Goal: Book appointment/travel/reservation

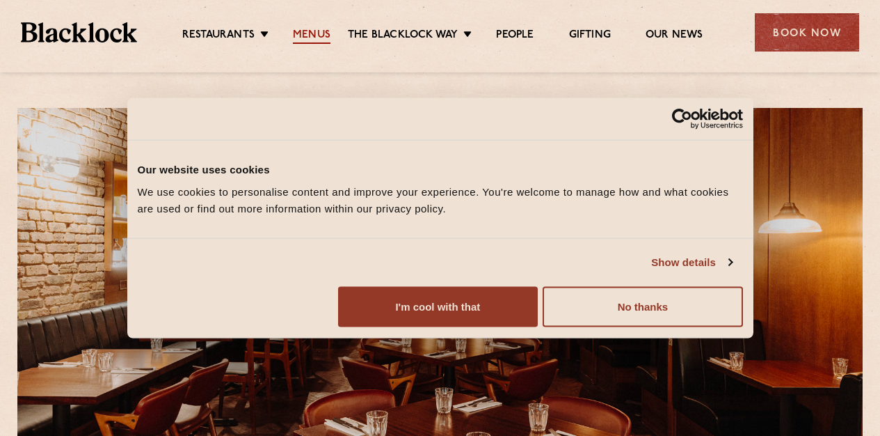
click at [314, 37] on link "Menus" at bounding box center [312, 36] width 38 height 15
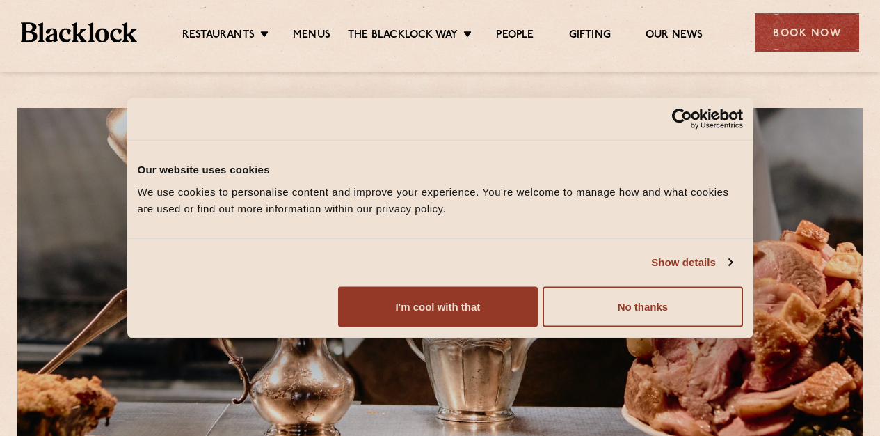
click at [687, 317] on div "Consent Details [#IABV2SETTINGS#] About Our website uses cookies We use cookies…" at bounding box center [440, 218] width 626 height 240
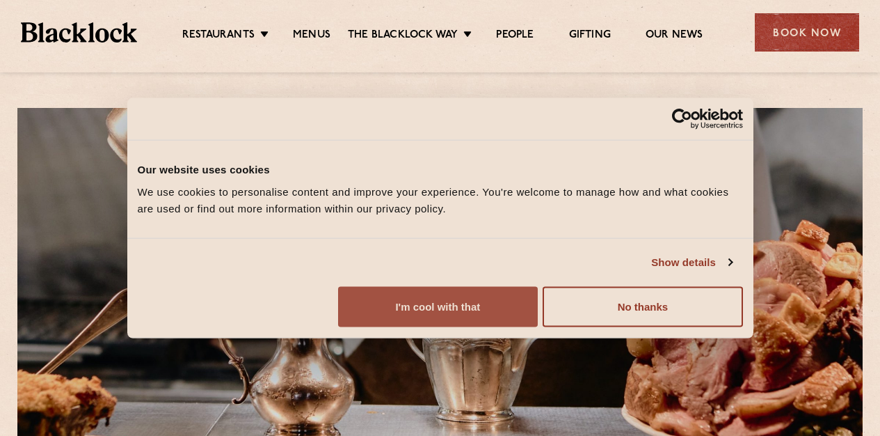
click at [538, 326] on button "I'm cool with that" at bounding box center [438, 306] width 200 height 40
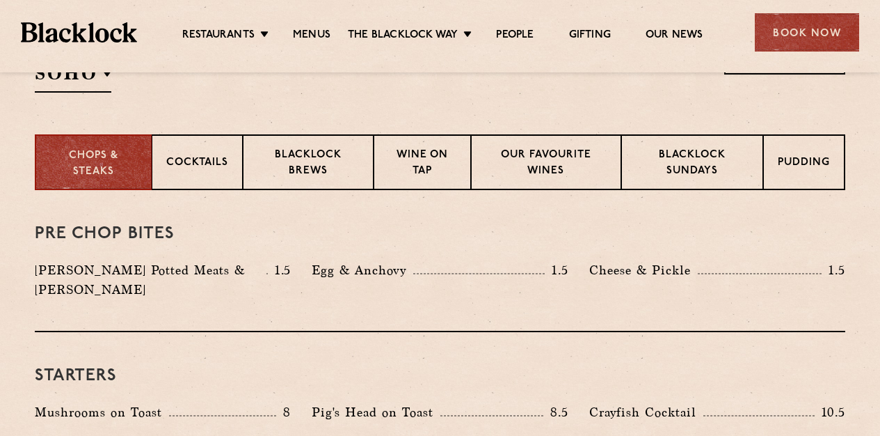
scroll to position [511, 0]
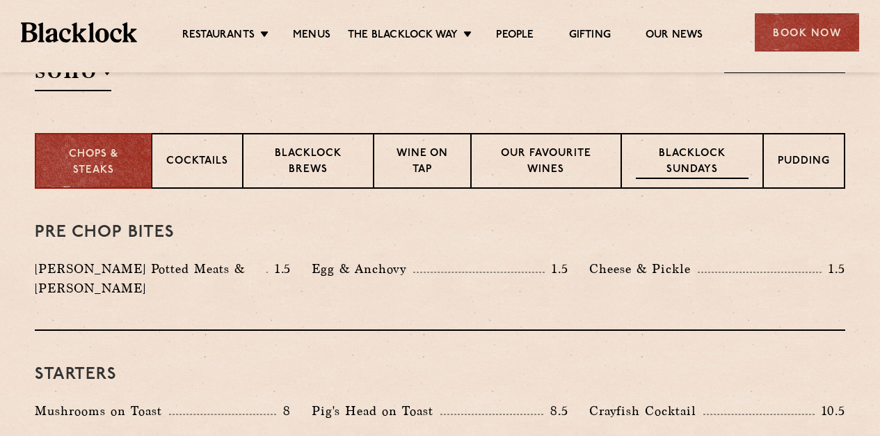
click at [703, 141] on div "Blacklock Sundays" at bounding box center [692, 161] width 142 height 56
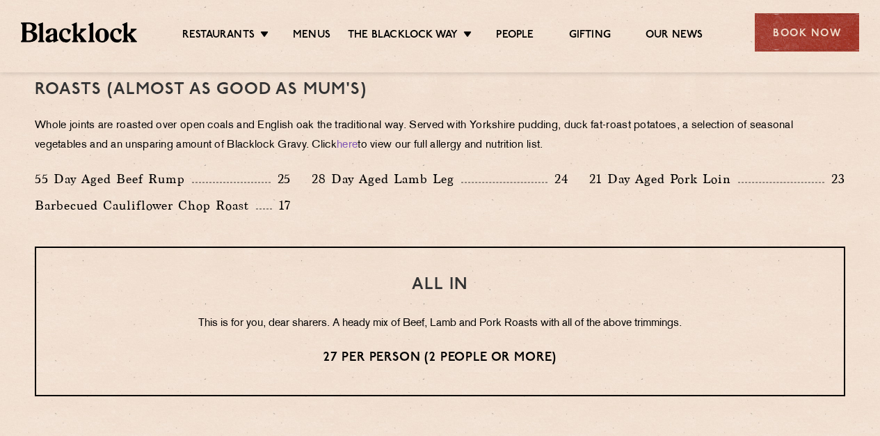
scroll to position [1026, 0]
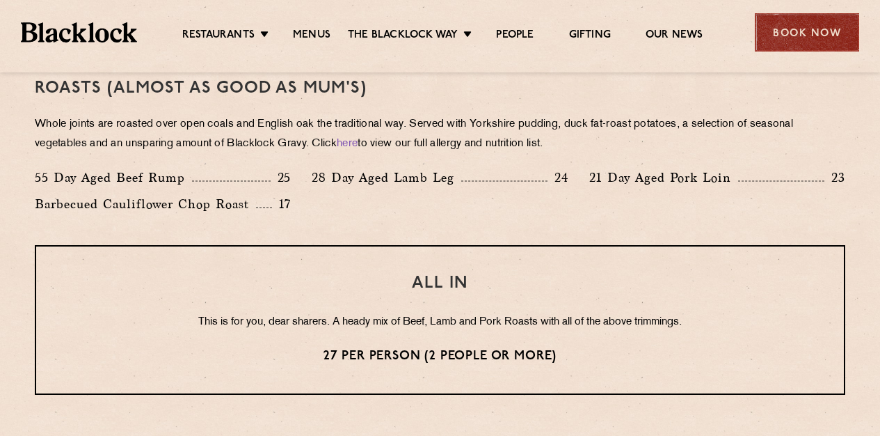
click at [823, 37] on div "Book Now" at bounding box center [807, 32] width 104 height 38
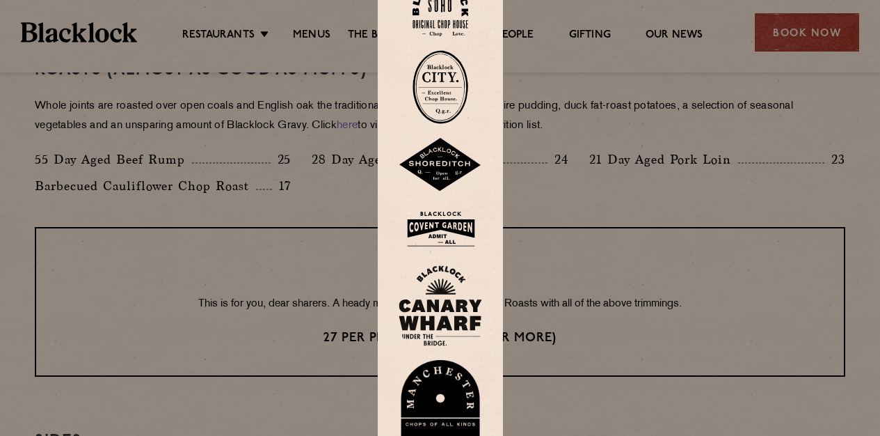
scroll to position [1045, 0]
click at [460, 236] on img at bounding box center [440, 228] width 83 height 45
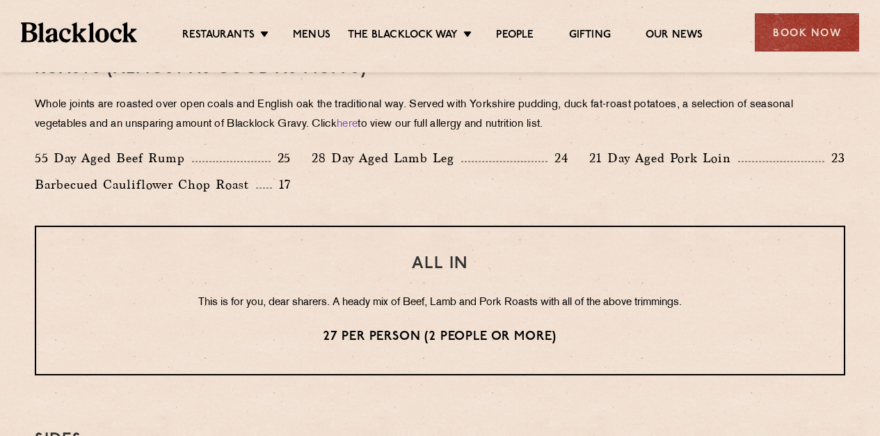
scroll to position [1016, 0]
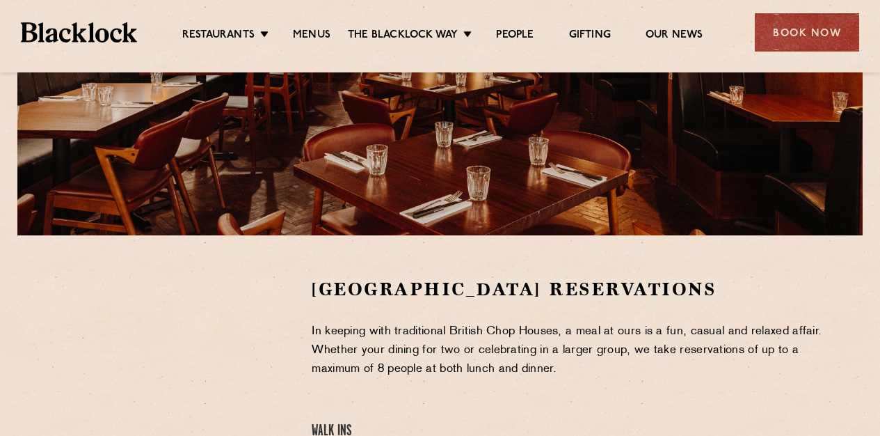
scroll to position [174, 0]
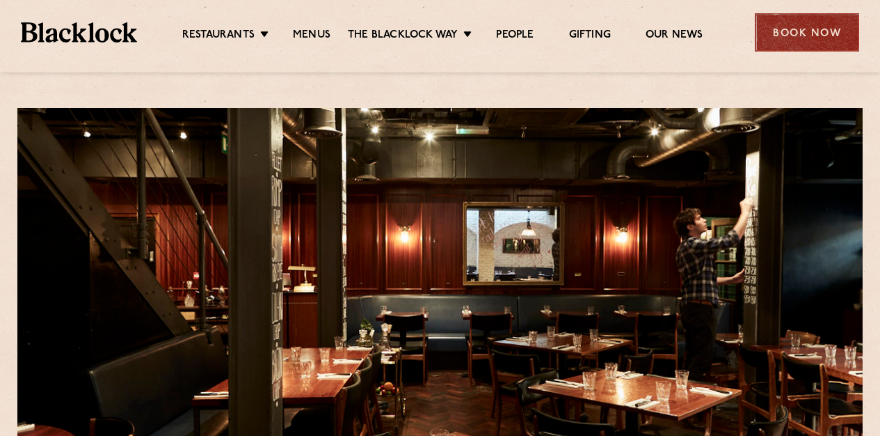
click at [795, 29] on div "Book Now" at bounding box center [807, 32] width 104 height 38
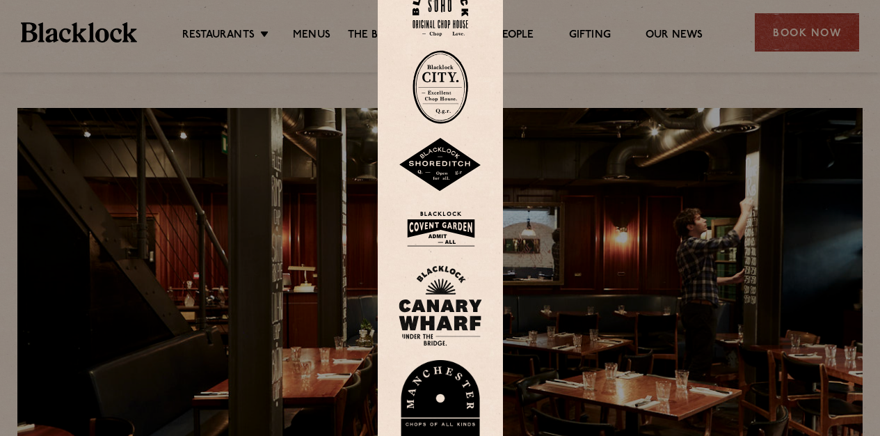
click at [450, 21] on img at bounding box center [441, 9] width 56 height 56
